Goal: Communication & Community: Share content

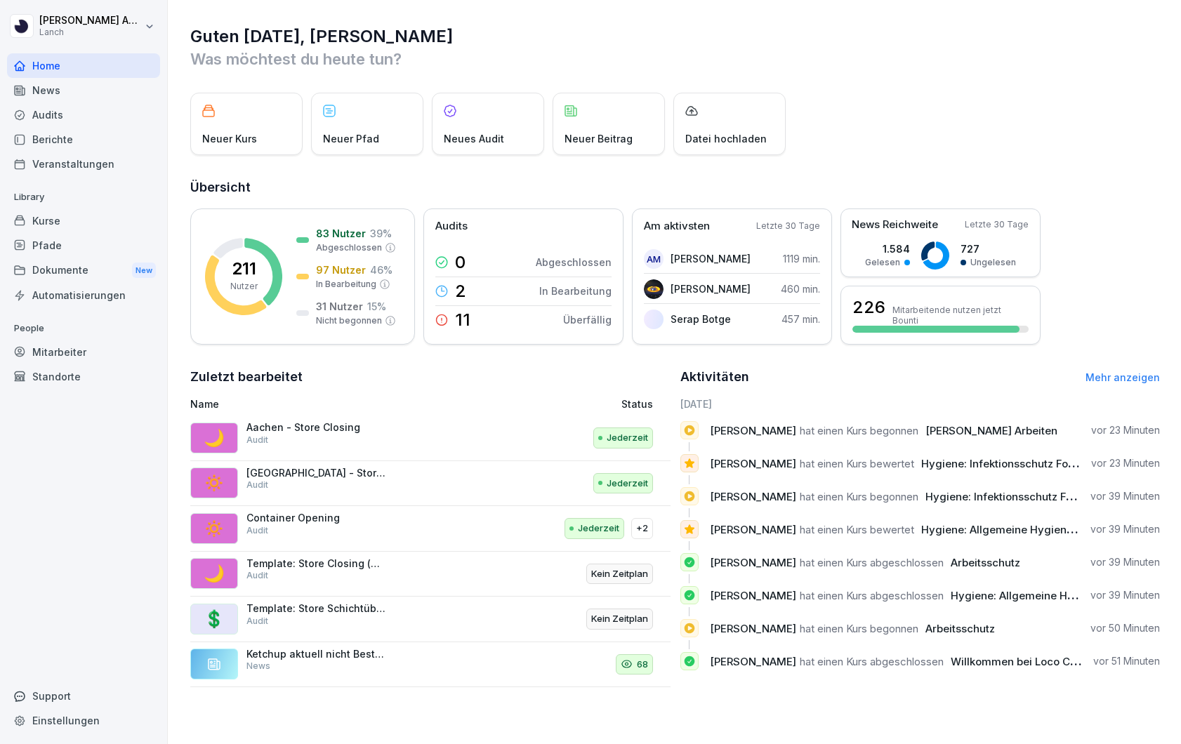
click at [65, 93] on div "News" at bounding box center [83, 90] width 153 height 25
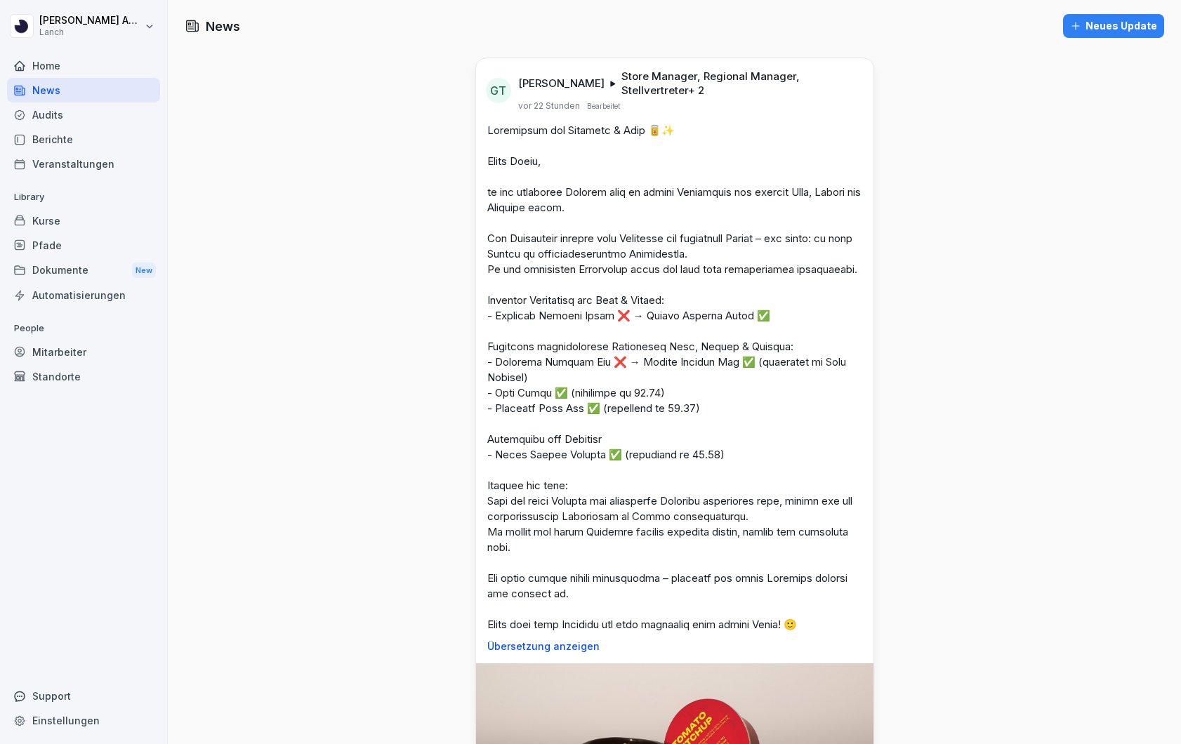
click at [1111, 25] on div "Neues Update" at bounding box center [1113, 25] width 87 height 15
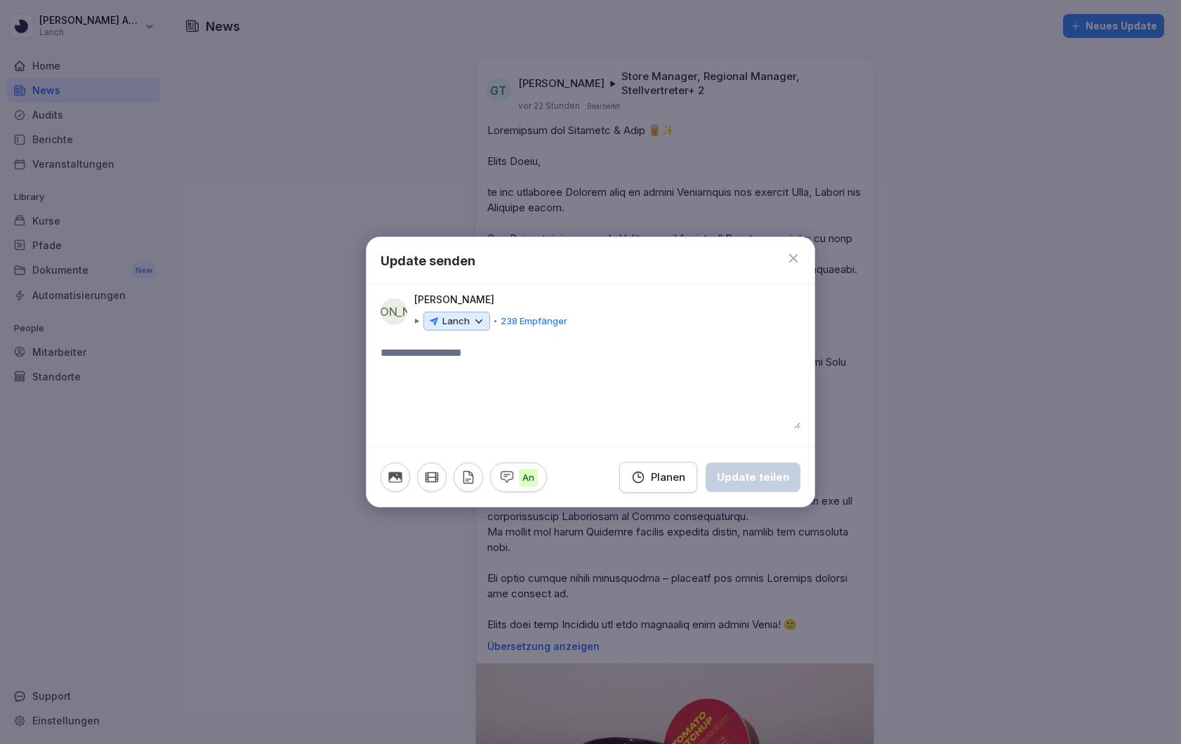
click at [480, 322] on icon at bounding box center [479, 321] width 13 height 13
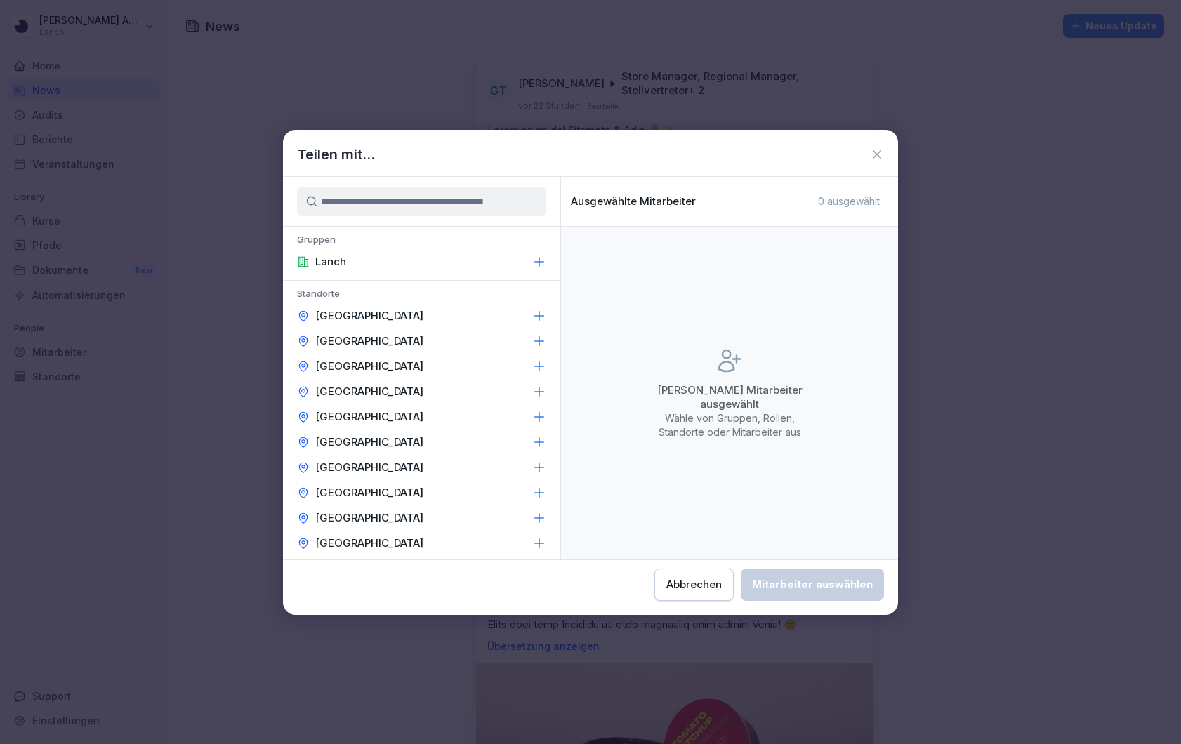
click at [541, 315] on icon at bounding box center [539, 315] width 9 height 9
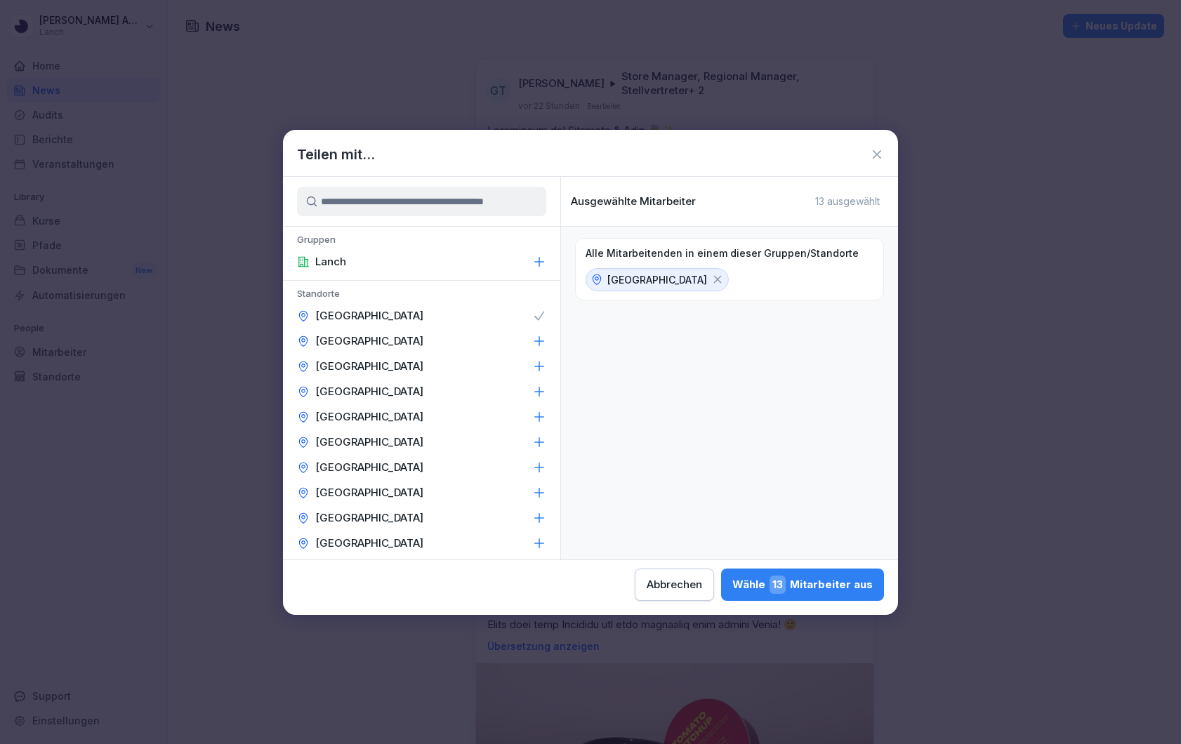
click at [538, 334] on icon at bounding box center [539, 341] width 14 height 14
click at [536, 366] on icon at bounding box center [539, 366] width 9 height 9
click at [537, 385] on icon at bounding box center [539, 392] width 14 height 14
click at [539, 412] on icon at bounding box center [539, 417] width 14 height 14
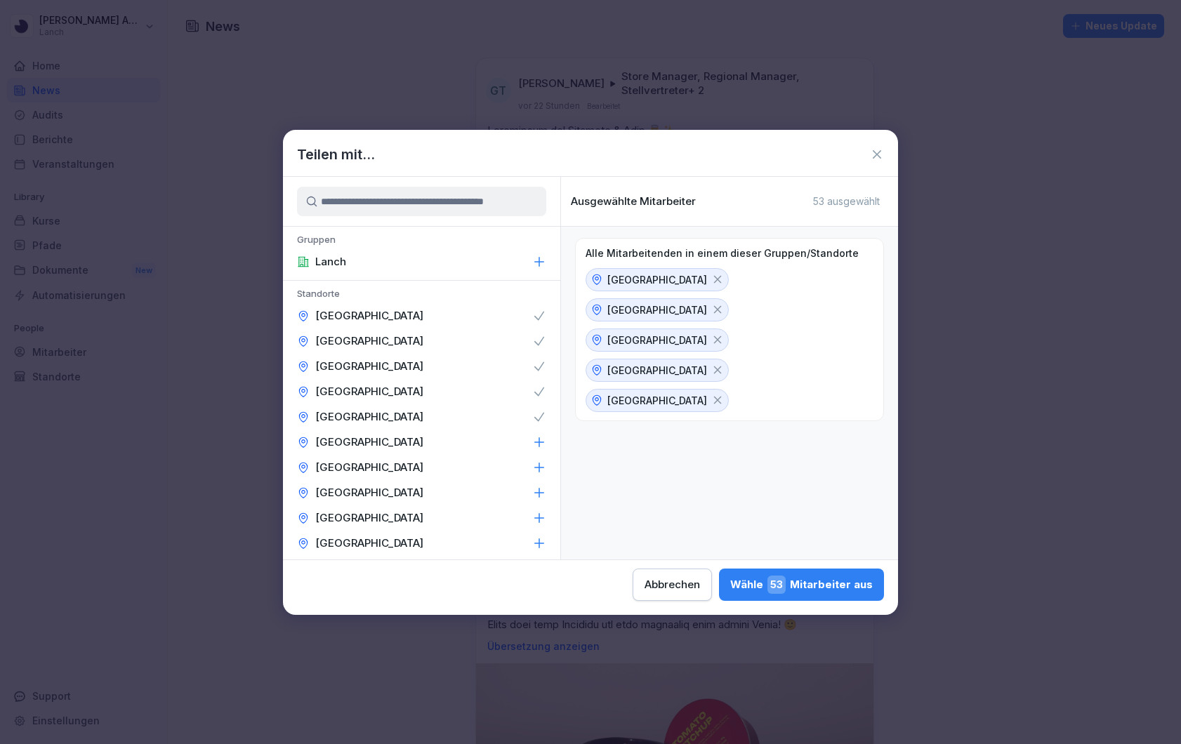
click at [539, 433] on div "[GEOGRAPHIC_DATA]" at bounding box center [421, 442] width 277 height 25
click at [539, 475] on div "[GEOGRAPHIC_DATA]" at bounding box center [421, 467] width 277 height 25
click at [538, 495] on icon at bounding box center [539, 493] width 14 height 14
click at [538, 512] on icon at bounding box center [539, 518] width 14 height 14
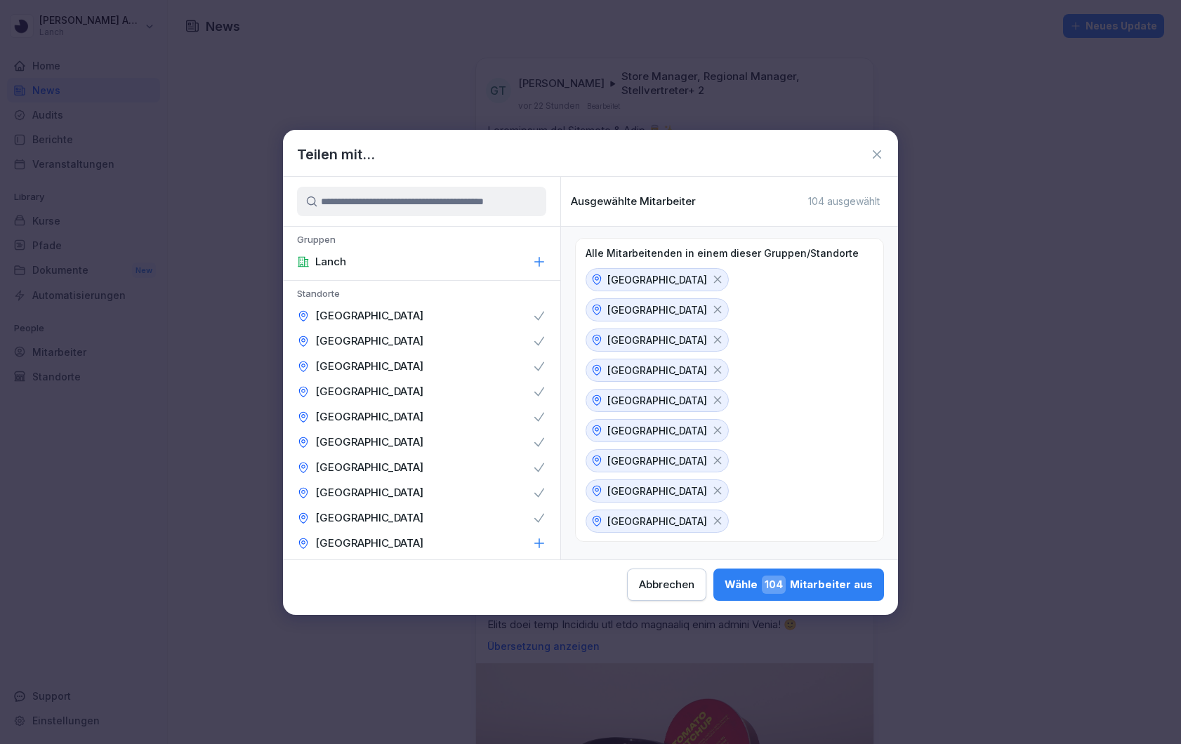
click at [537, 539] on icon at bounding box center [539, 544] width 14 height 14
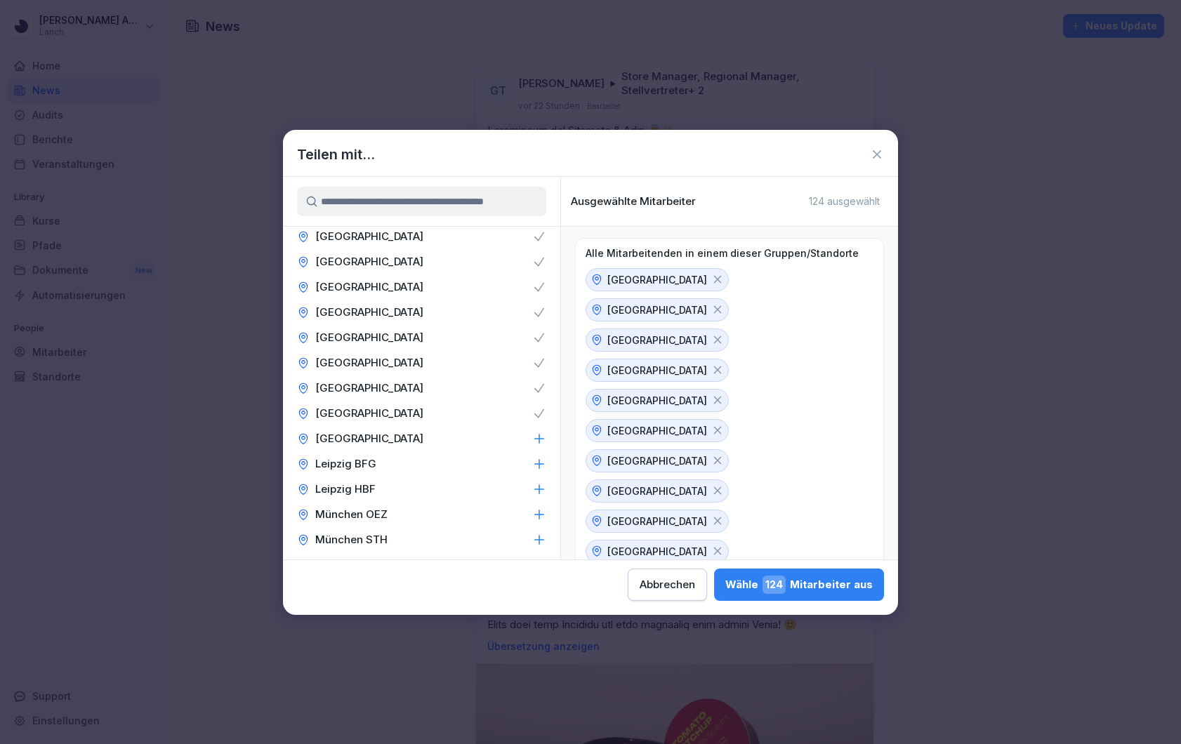
scroll to position [136, 0]
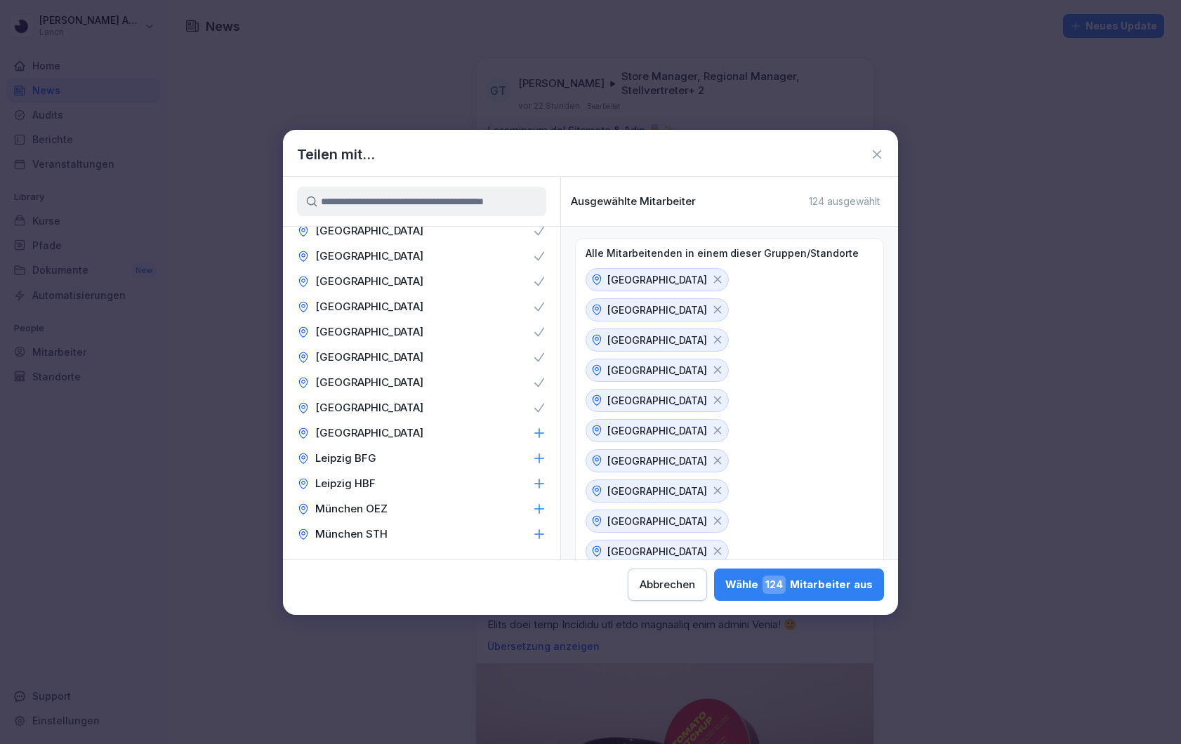
click at [538, 433] on icon at bounding box center [539, 433] width 14 height 14
click at [540, 464] on icon at bounding box center [539, 459] width 14 height 14
click at [537, 492] on div "Leipzig HBF" at bounding box center [421, 483] width 277 height 25
click at [537, 506] on icon at bounding box center [539, 509] width 14 height 14
click at [537, 527] on icon at bounding box center [539, 534] width 14 height 14
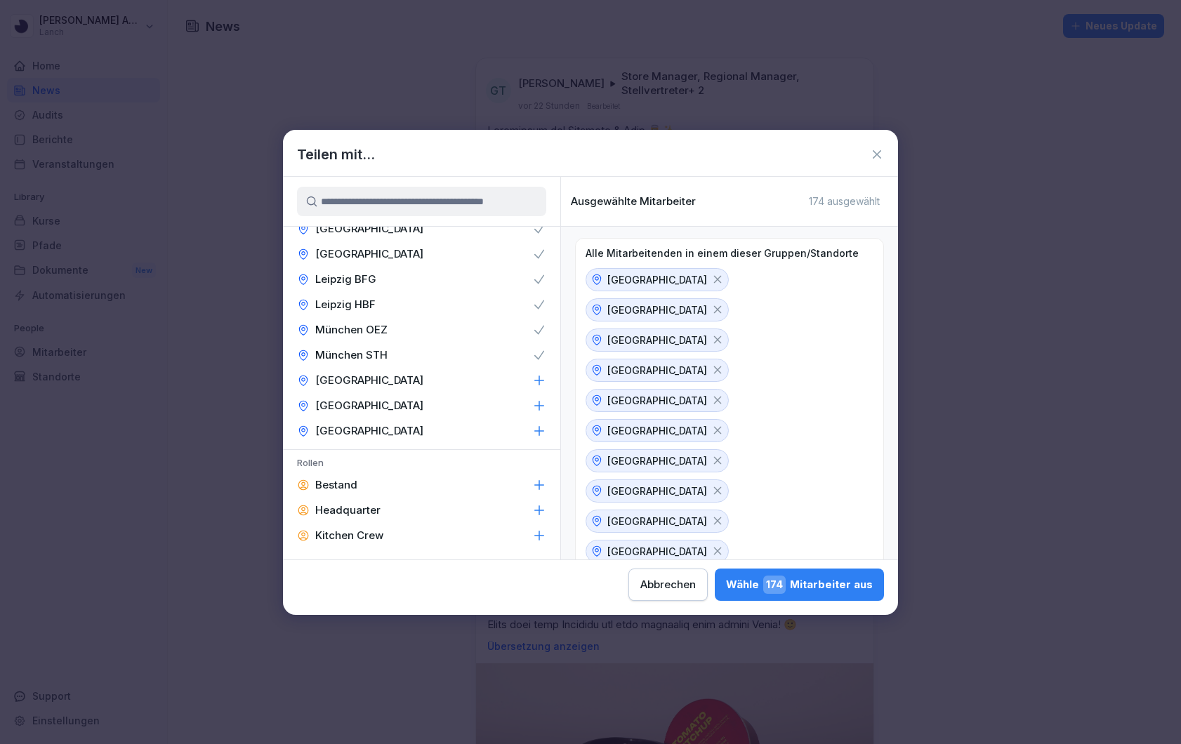
scroll to position [324, 0]
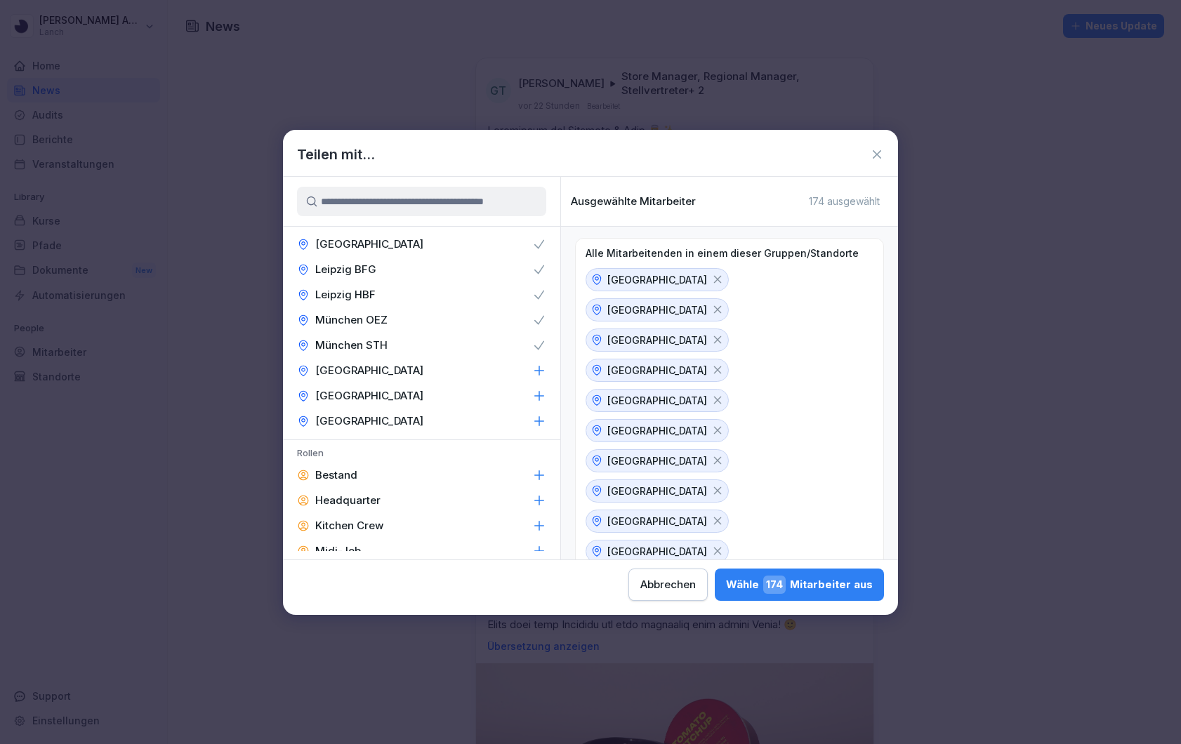
click at [542, 366] on icon at bounding box center [539, 371] width 14 height 14
click at [542, 394] on icon at bounding box center [539, 396] width 14 height 14
click at [540, 418] on icon at bounding box center [539, 421] width 14 height 14
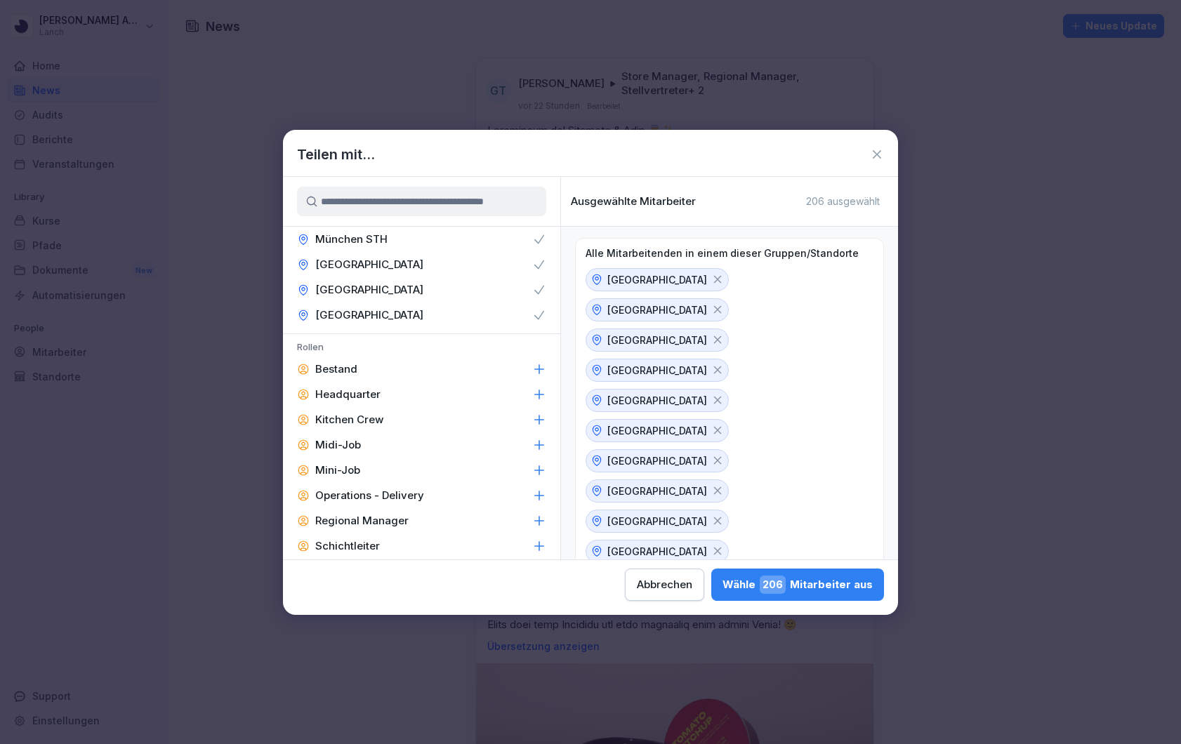
scroll to position [441, 0]
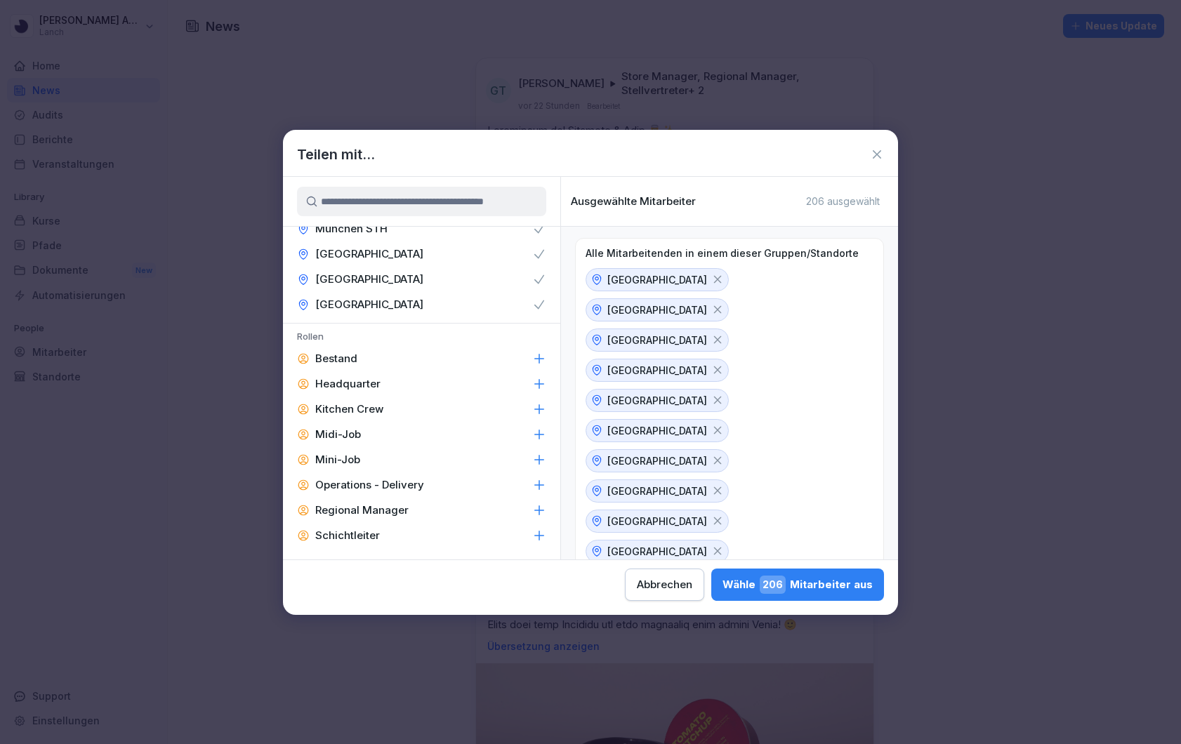
click at [538, 383] on icon at bounding box center [539, 384] width 14 height 14
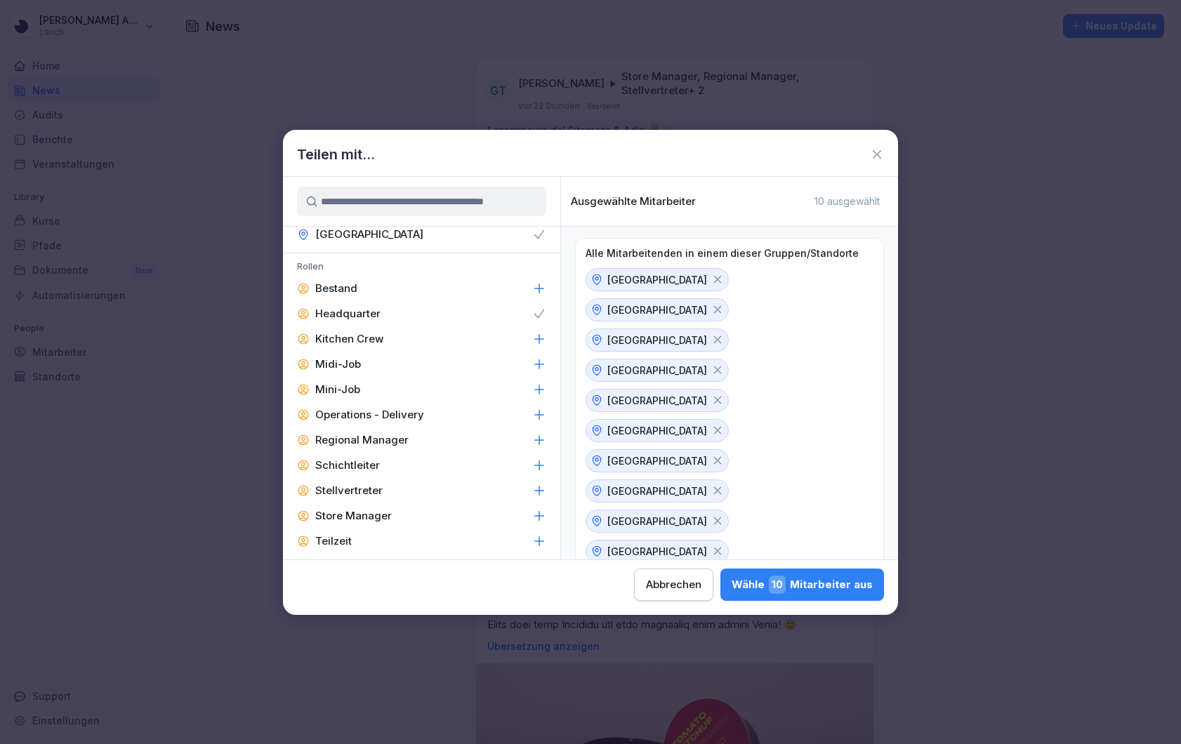
scroll to position [514, 0]
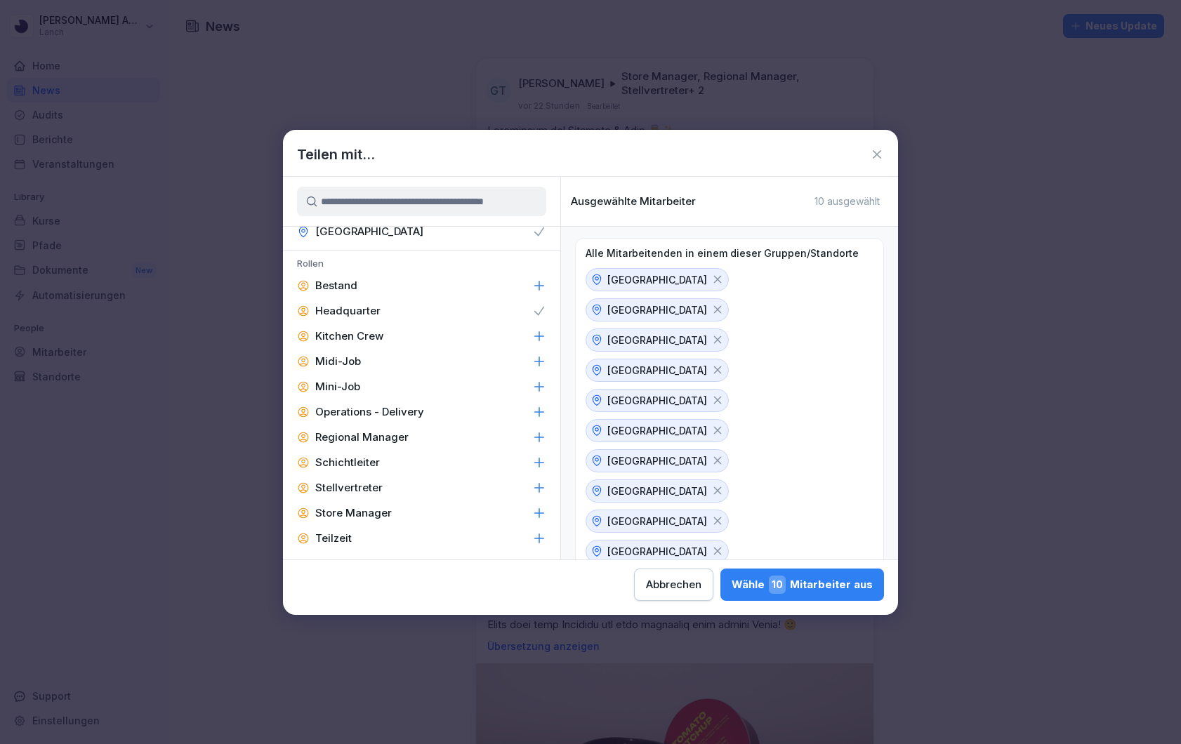
click at [541, 465] on icon at bounding box center [539, 463] width 14 height 14
click at [539, 487] on icon at bounding box center [539, 487] width 9 height 9
click at [539, 507] on icon at bounding box center [539, 513] width 14 height 14
click at [540, 461] on icon at bounding box center [539, 463] width 14 height 14
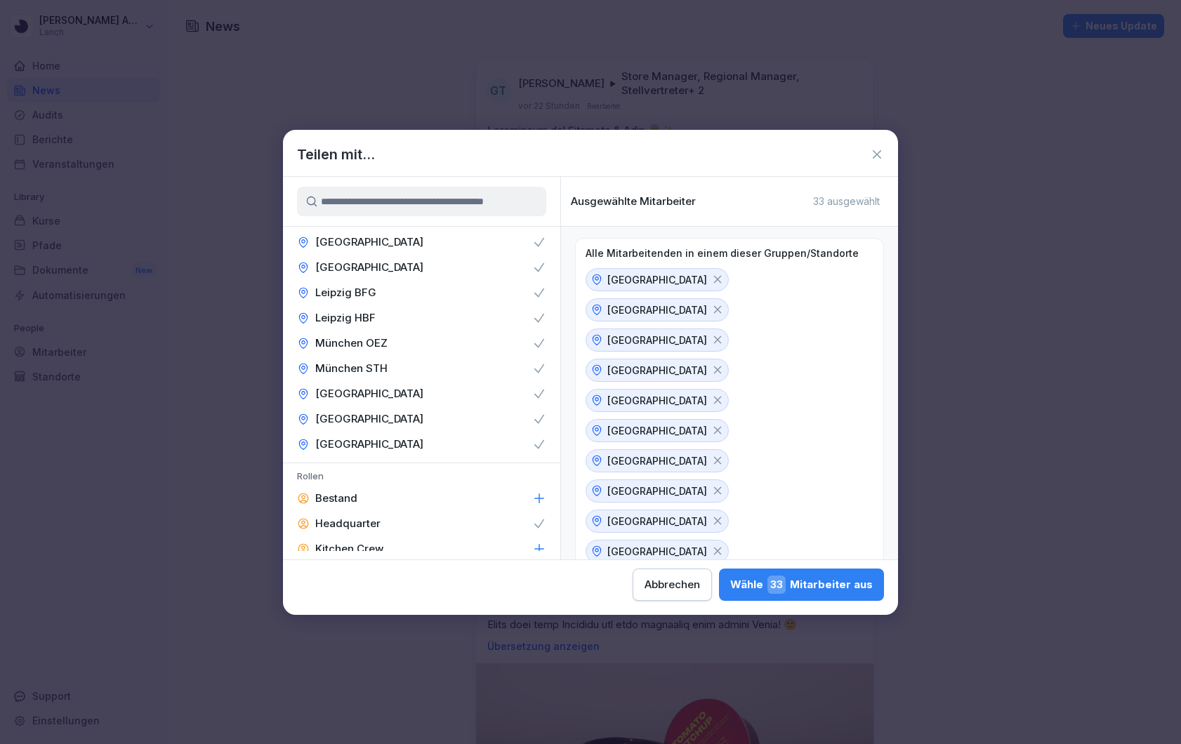
scroll to position [0, 0]
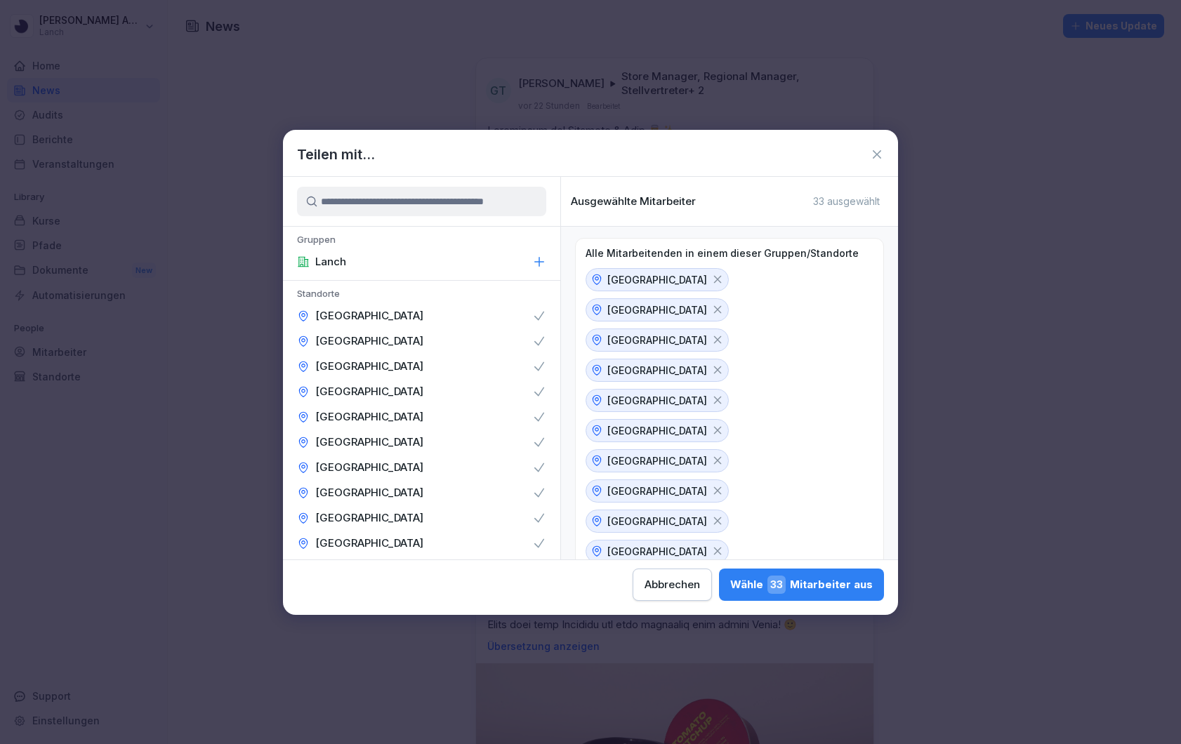
click at [794, 586] on div "Wähle 33 Mitarbeiter aus" at bounding box center [801, 585] width 143 height 18
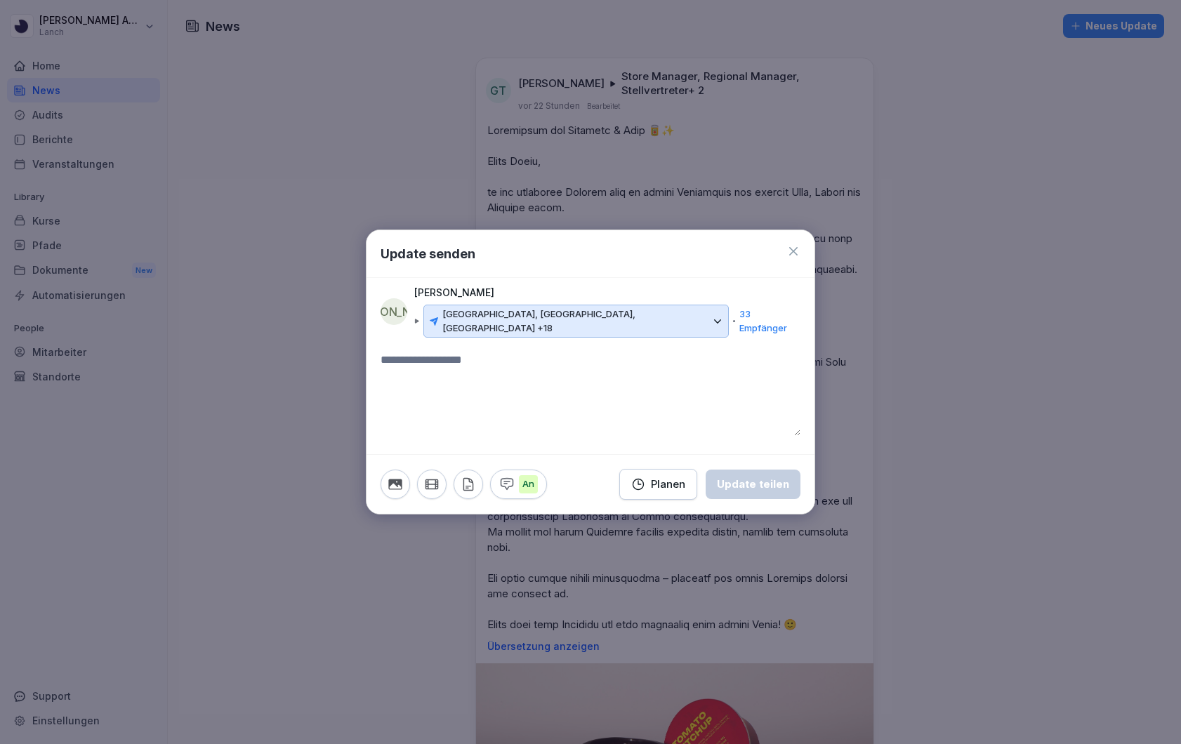
click at [501, 359] on textarea at bounding box center [591, 394] width 420 height 84
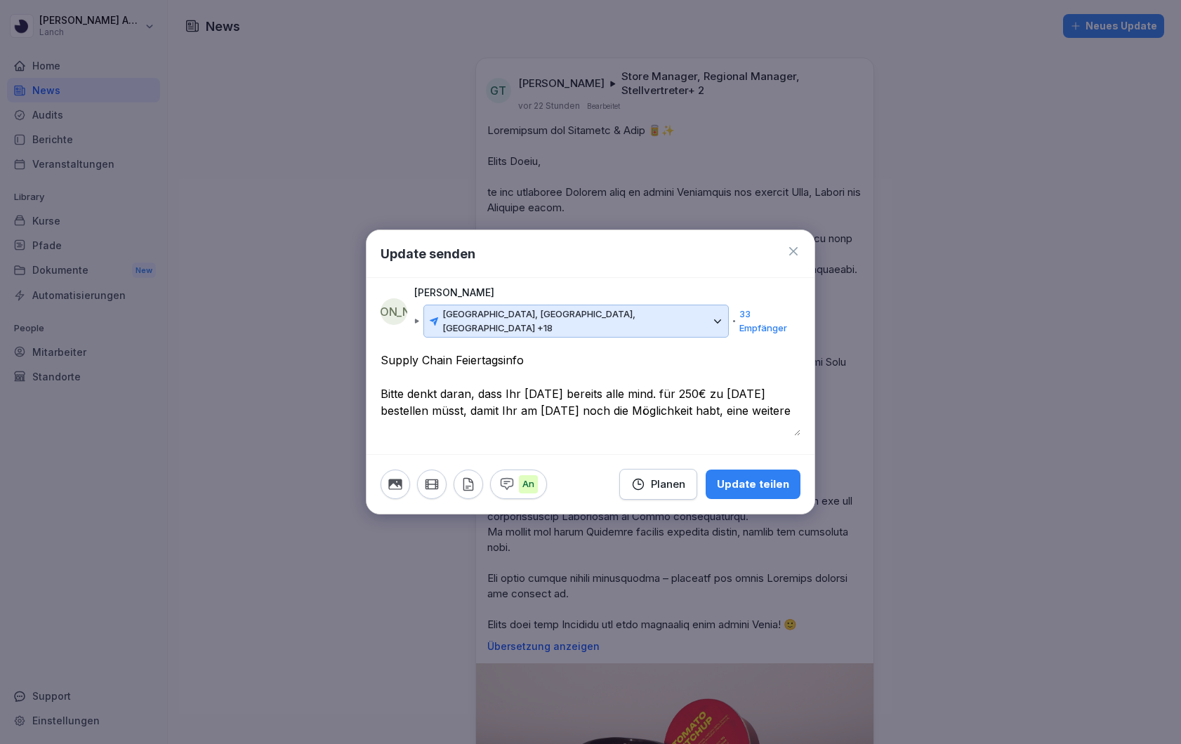
click at [583, 404] on textarea "**********" at bounding box center [591, 394] width 420 height 84
click at [478, 420] on textarea "**********" at bounding box center [591, 394] width 420 height 84
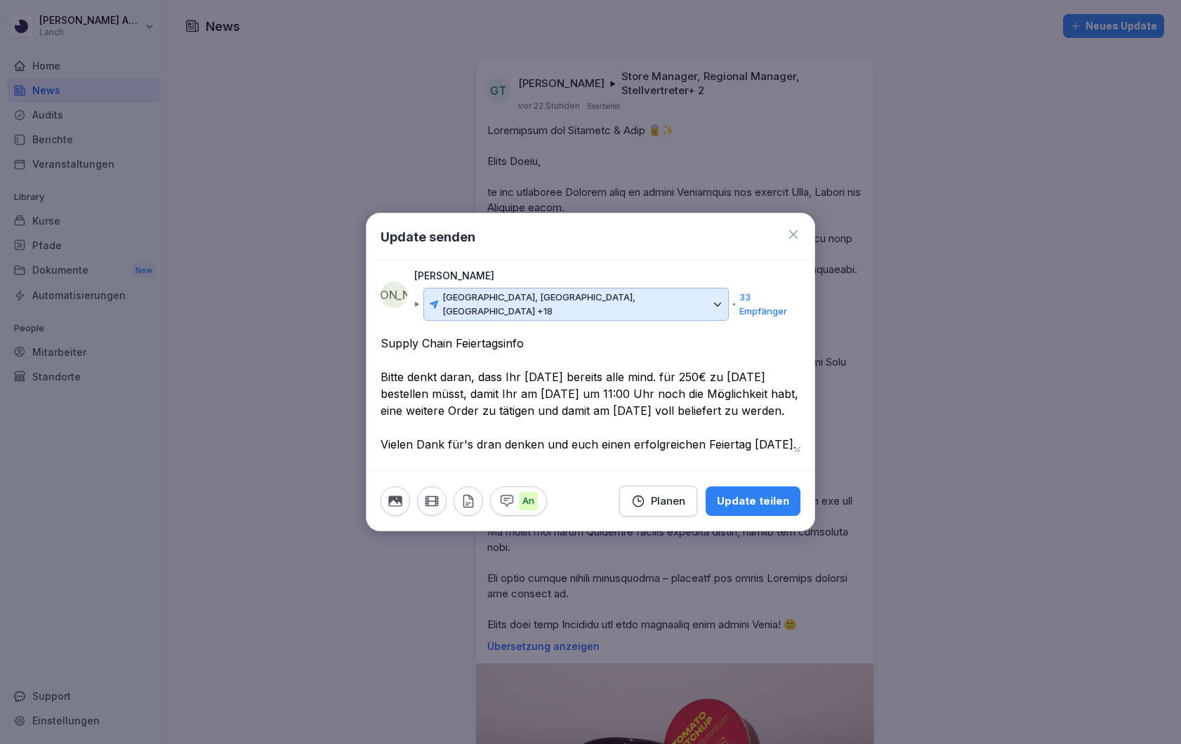
type textarea "**********"
click at [754, 496] on div "Update teilen" at bounding box center [753, 501] width 72 height 15
